Goal: Task Accomplishment & Management: Manage account settings

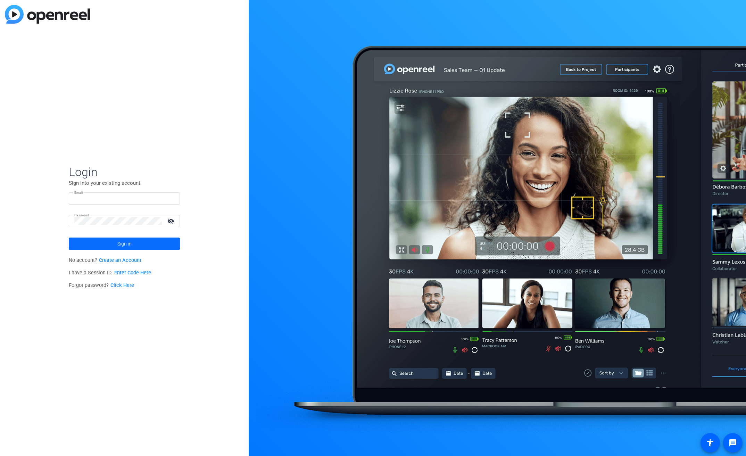
type input "[EMAIL_ADDRESS][PERSON_NAME][DOMAIN_NAME]"
click at [123, 245] on span "Sign in" at bounding box center [124, 243] width 14 height 17
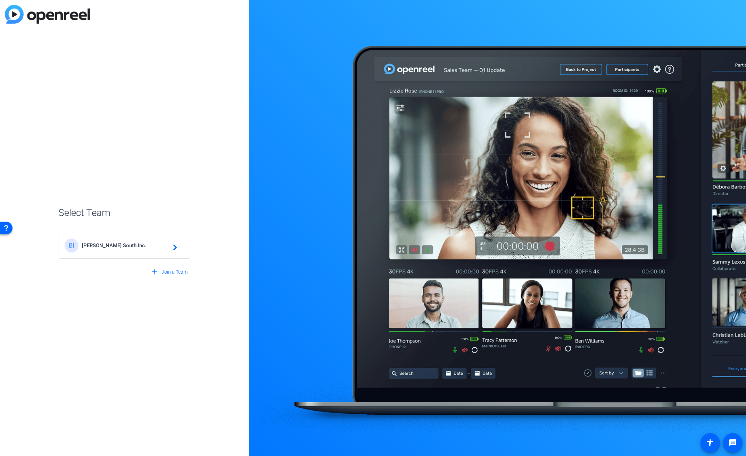
click at [123, 245] on span "[PERSON_NAME] South Inc." at bounding box center [125, 245] width 87 height 6
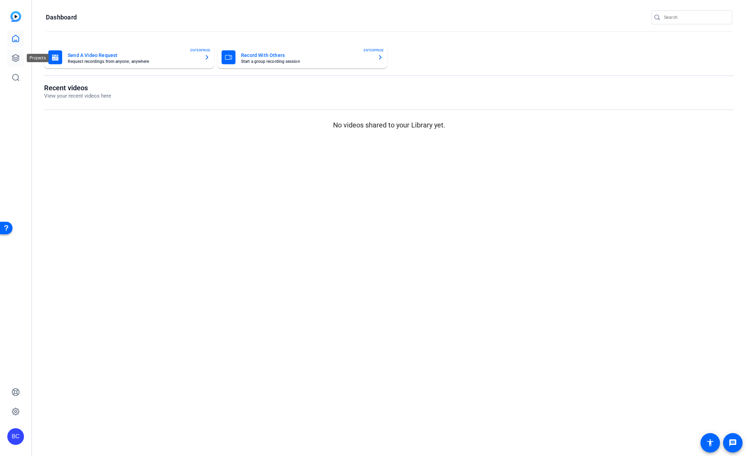
click at [15, 57] on icon at bounding box center [15, 58] width 8 height 8
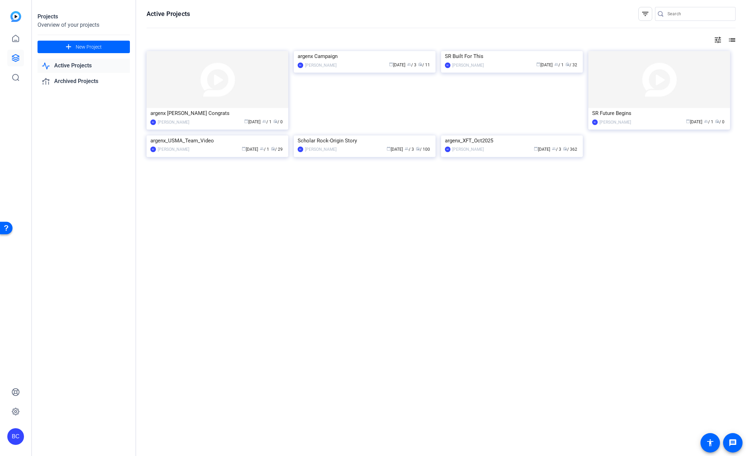
click at [508, 51] on img at bounding box center [512, 51] width 142 height 0
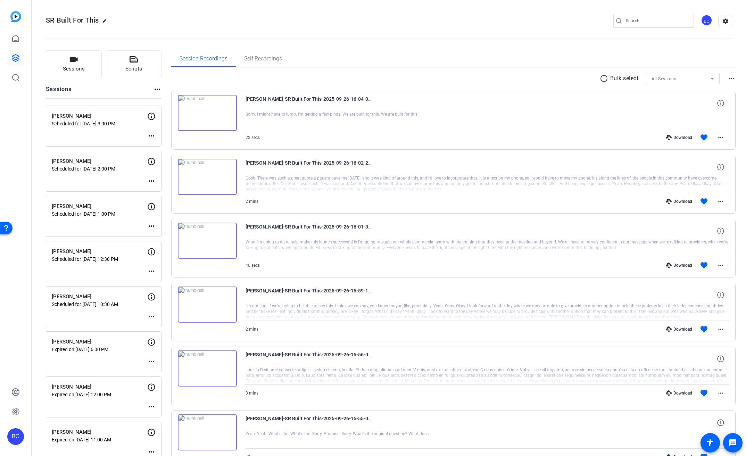
click at [151, 316] on mat-icon "more_horiz" at bounding box center [151, 316] width 8 height 8
click at [159, 325] on span "Edit Session" at bounding box center [169, 327] width 32 height 8
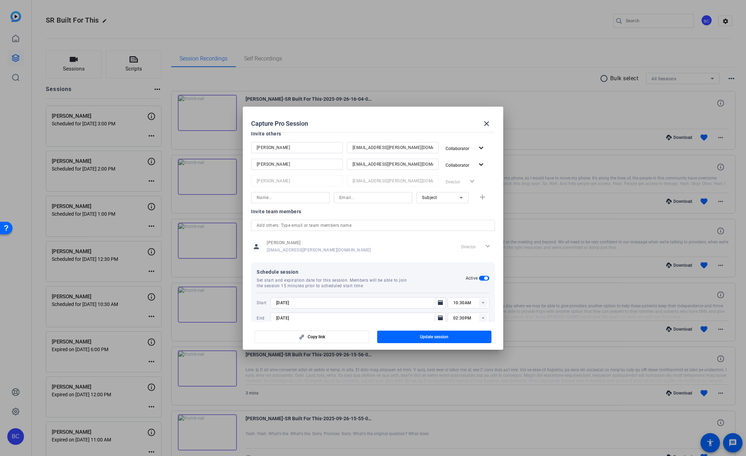
scroll to position [109, 0]
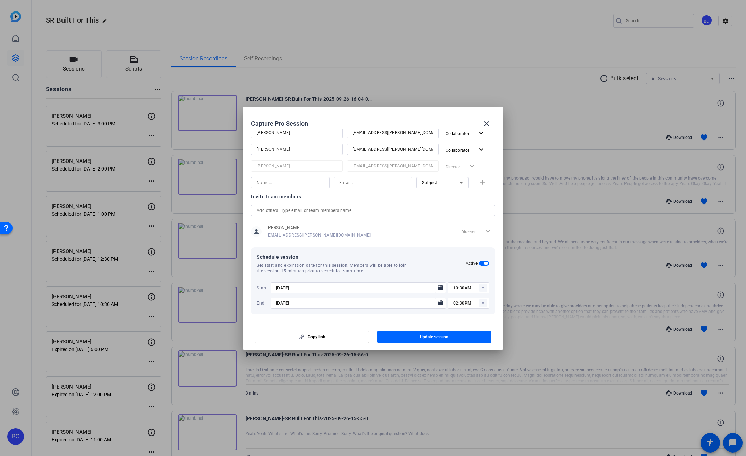
click at [482, 288] on icon at bounding box center [483, 288] width 2 height 2
click at [457, 341] on span "03:30PM" at bounding box center [458, 342] width 18 height 5
type input "03:30PM"
click at [479, 303] on rect at bounding box center [483, 303] width 8 height 8
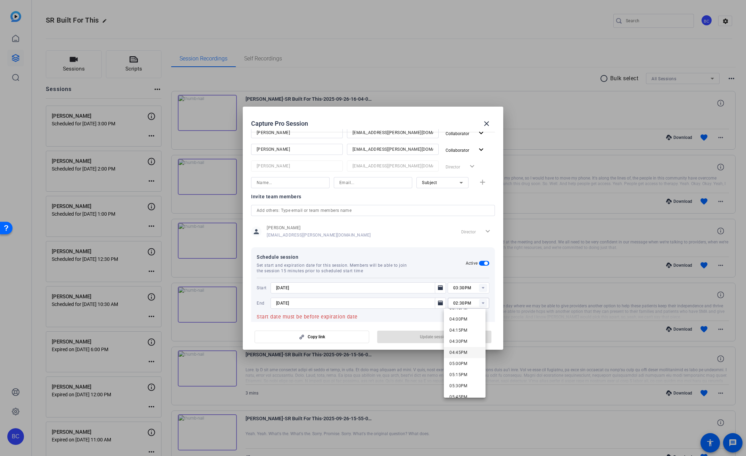
scroll to position [715, 0]
click at [458, 381] on span "05:30PM" at bounding box center [458, 379] width 18 height 5
type input "05:30PM"
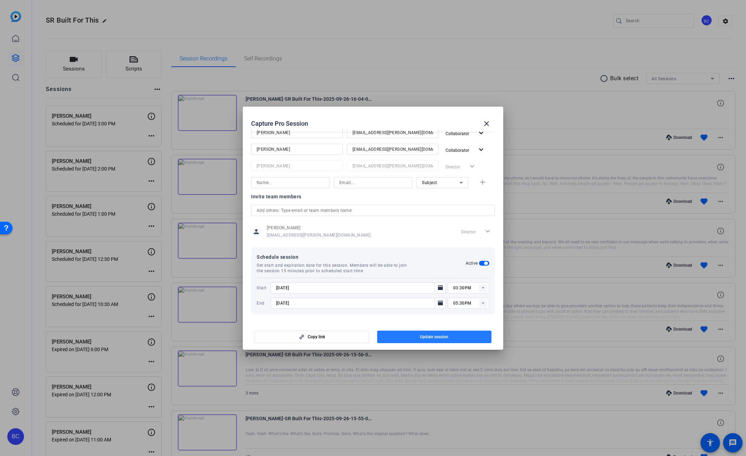
click at [429, 334] on span "Update session" at bounding box center [434, 337] width 28 height 6
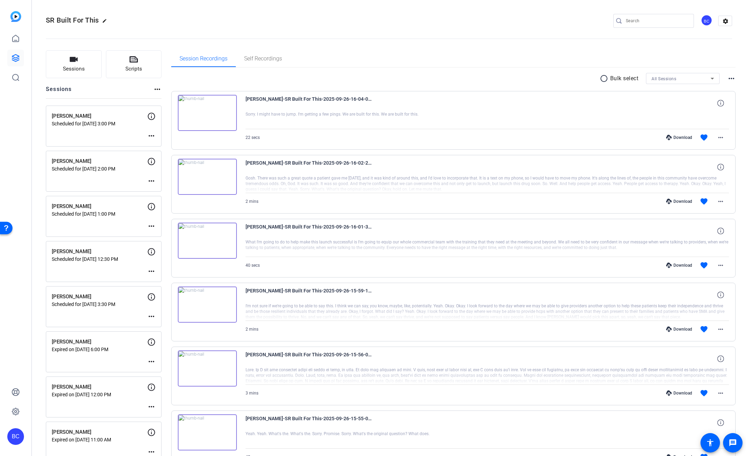
click at [17, 436] on div "BC" at bounding box center [15, 436] width 17 height 17
click at [91, 425] on mat-icon "logout" at bounding box center [92, 426] width 8 height 8
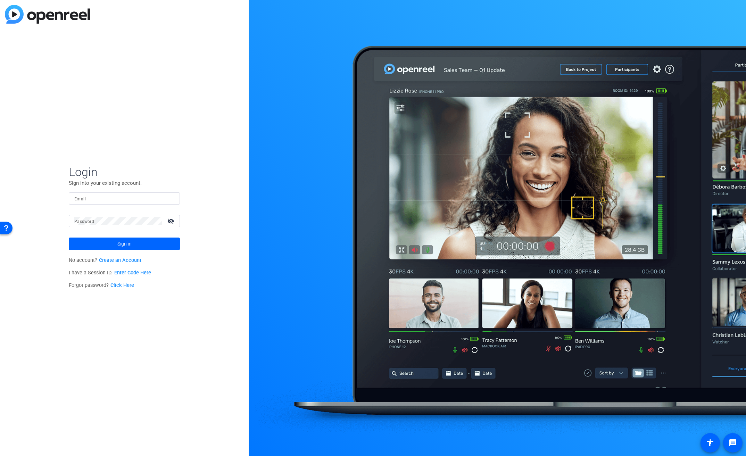
type input "[EMAIL_ADDRESS][PERSON_NAME][DOMAIN_NAME]"
